Goal: Find specific page/section: Find specific page/section

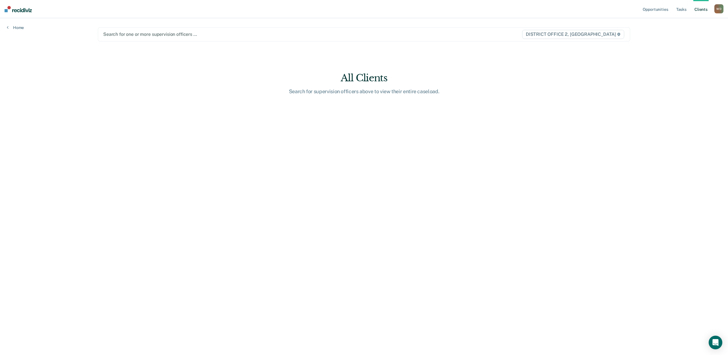
click at [157, 34] on div at bounding box center [285, 34] width 365 height 7
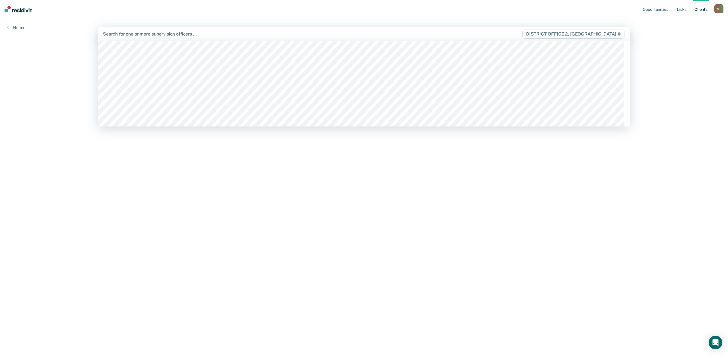
scroll to position [89, 0]
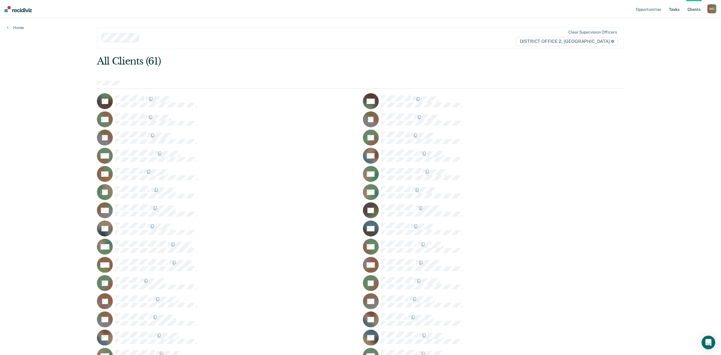
click at [676, 9] on link "Tasks" at bounding box center [674, 9] width 13 height 18
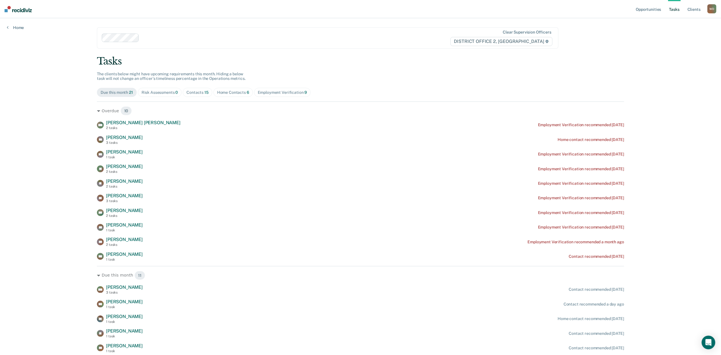
click at [230, 90] on div "Home Contacts 6" at bounding box center [233, 92] width 32 height 5
